Goal: Information Seeking & Learning: Learn about a topic

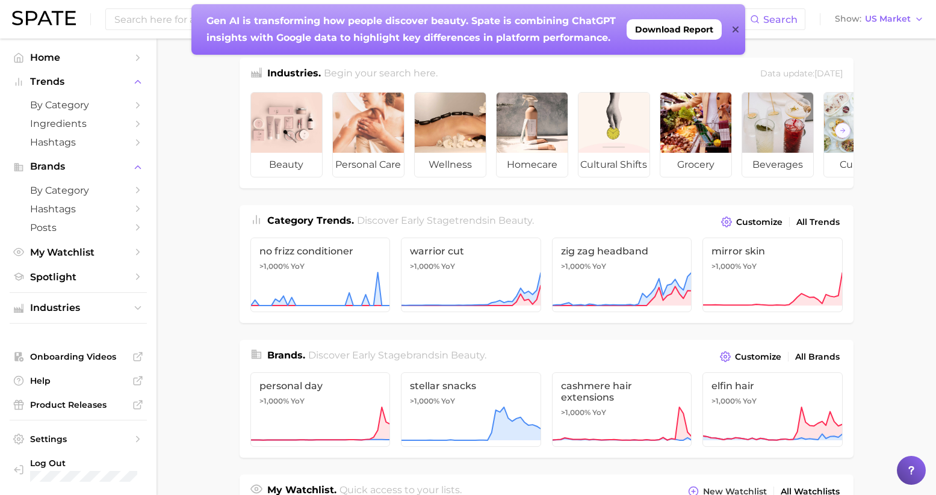
click at [736, 28] on icon at bounding box center [736, 30] width 6 height 10
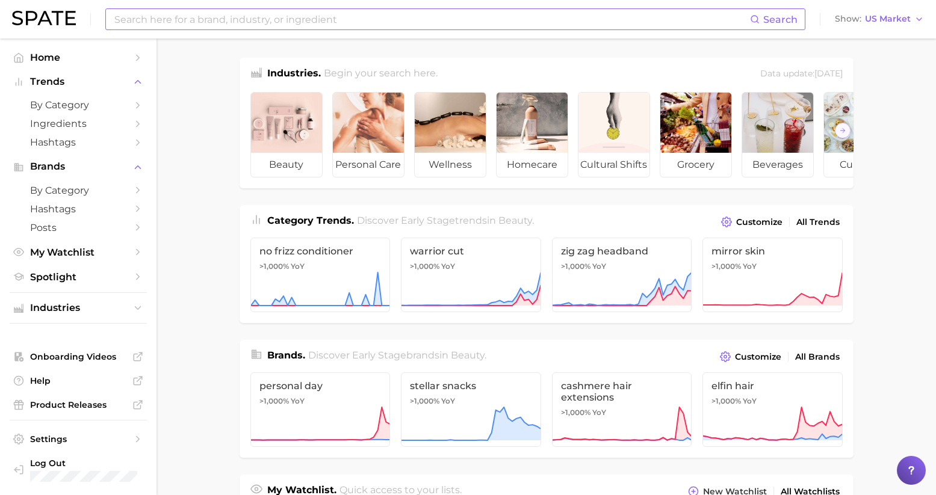
click at [246, 17] on input at bounding box center [431, 19] width 637 height 20
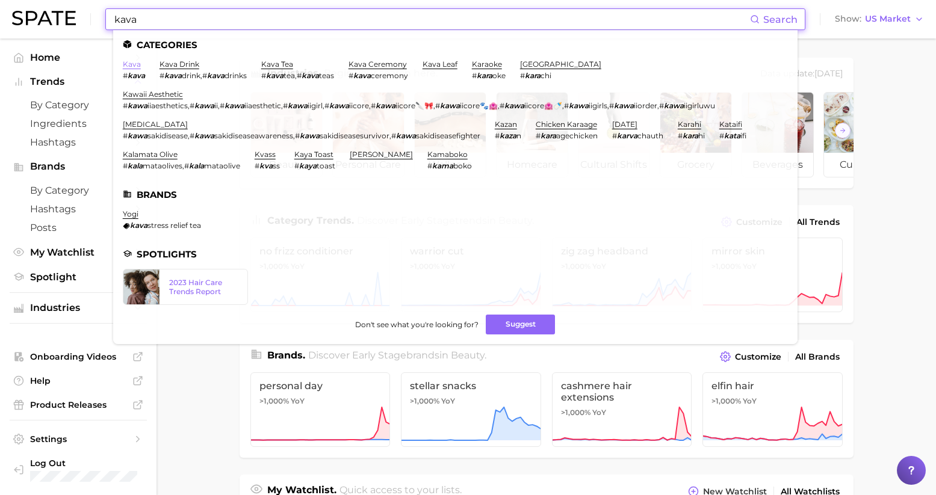
type input "kava"
click at [136, 63] on link "kava" at bounding box center [132, 64] width 18 height 9
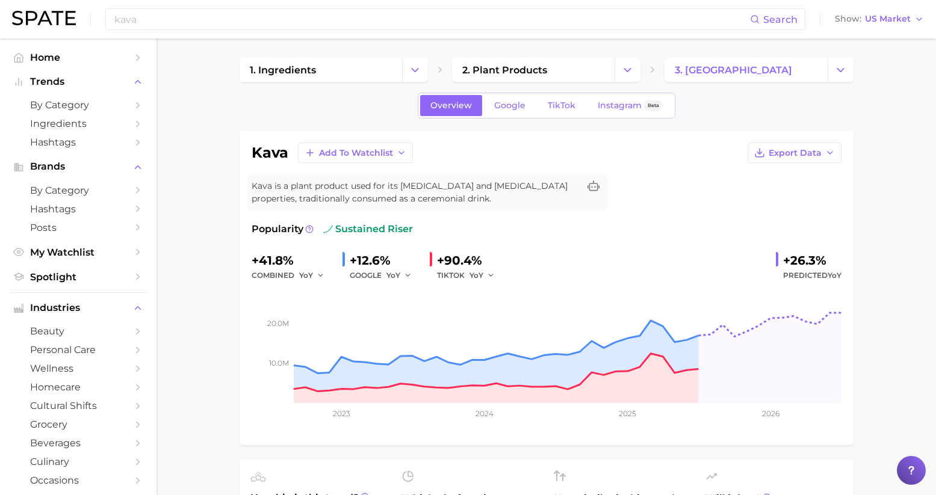
click at [465, 187] on span "Kava is a plant product used for its [MEDICAL_DATA] and [MEDICAL_DATA] properti…" at bounding box center [416, 192] width 328 height 25
copy span "[MEDICAL_DATA]"
